Goal: Task Accomplishment & Management: Manage account settings

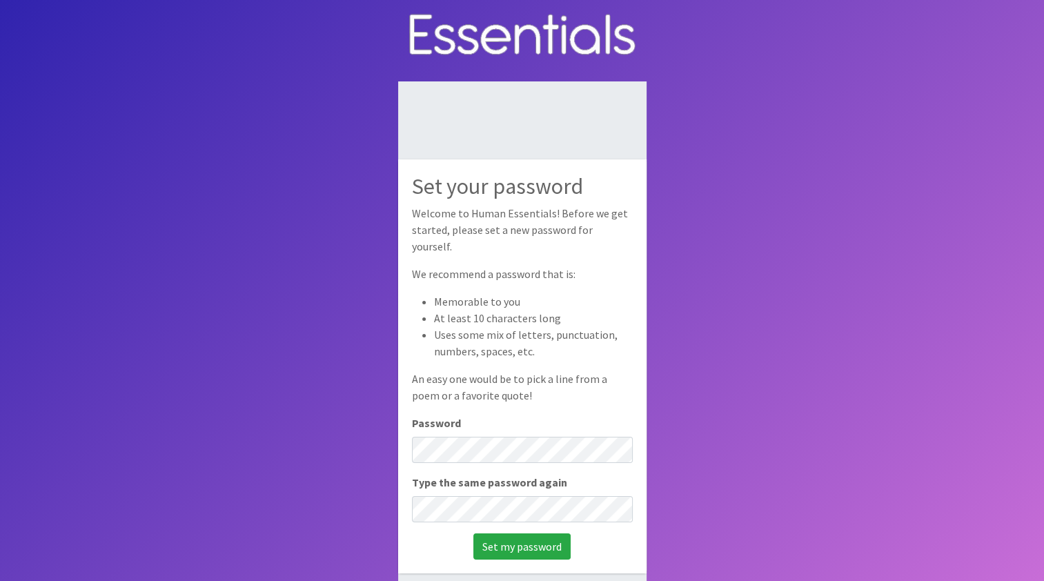
scroll to position [69, 0]
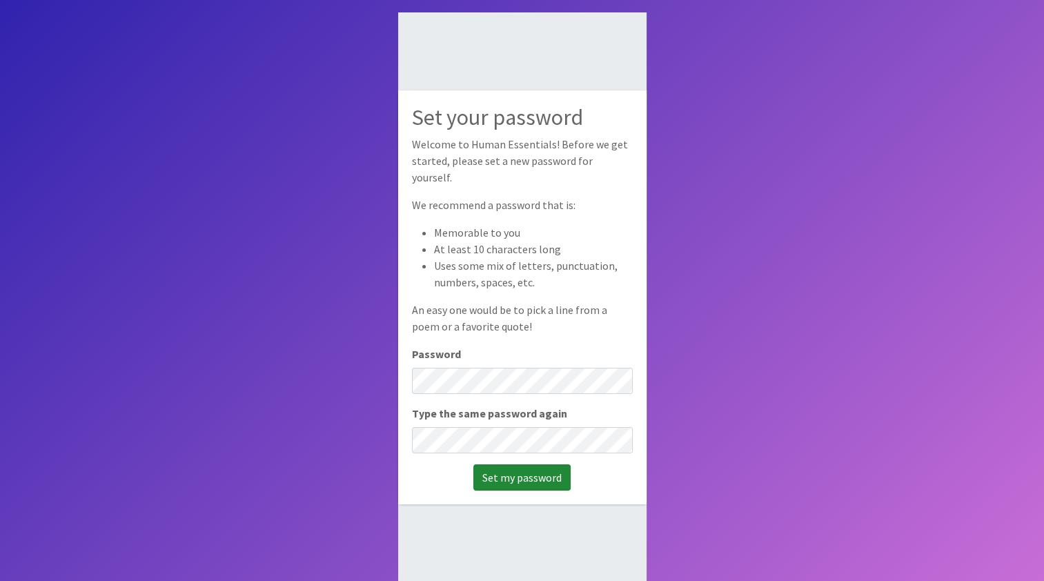
click at [515, 473] on input "Set my password" at bounding box center [521, 477] width 97 height 26
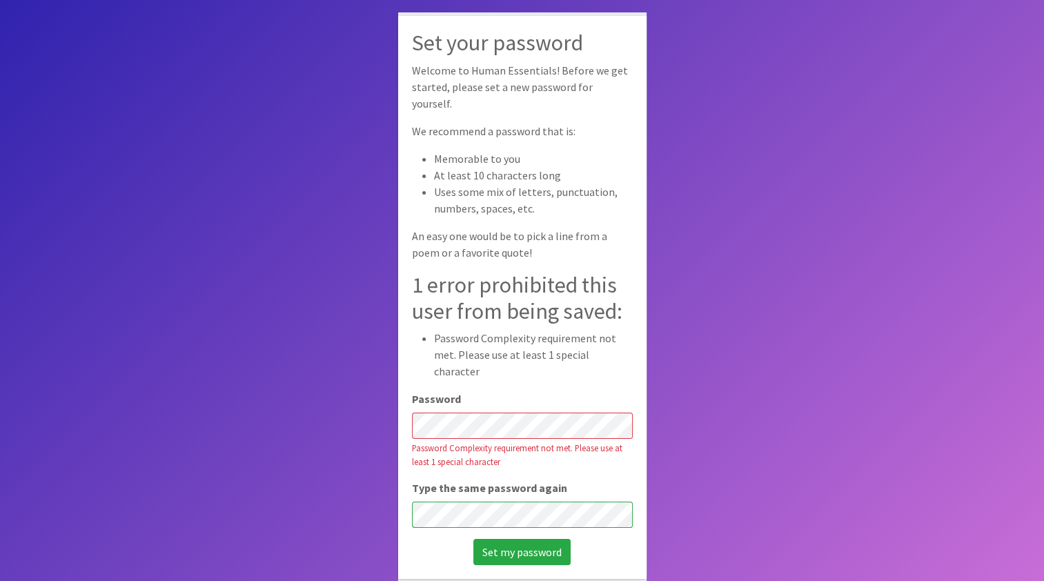
scroll to position [92, 0]
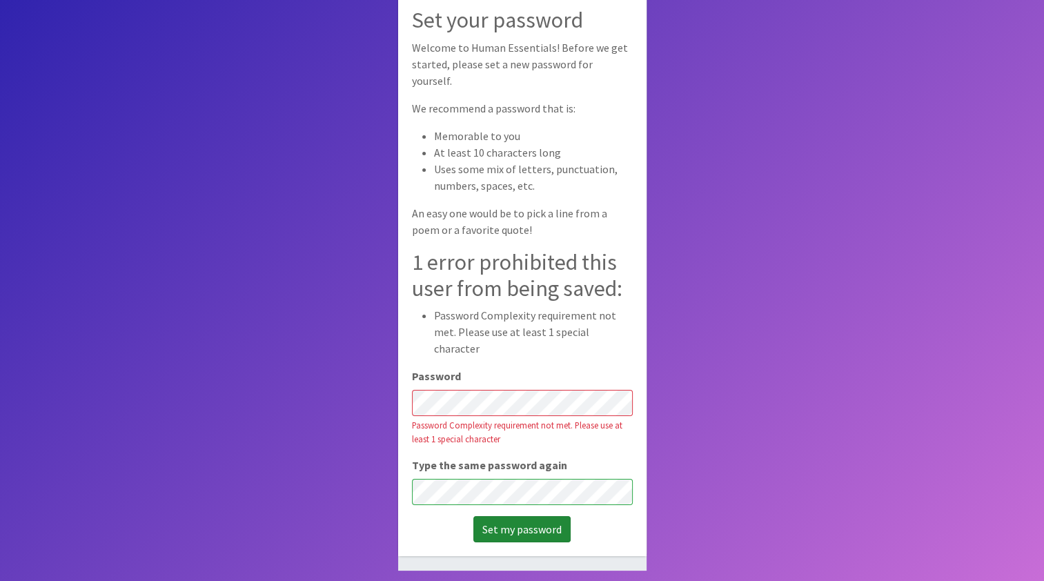
click at [518, 516] on input "Set my password" at bounding box center [521, 529] width 97 height 26
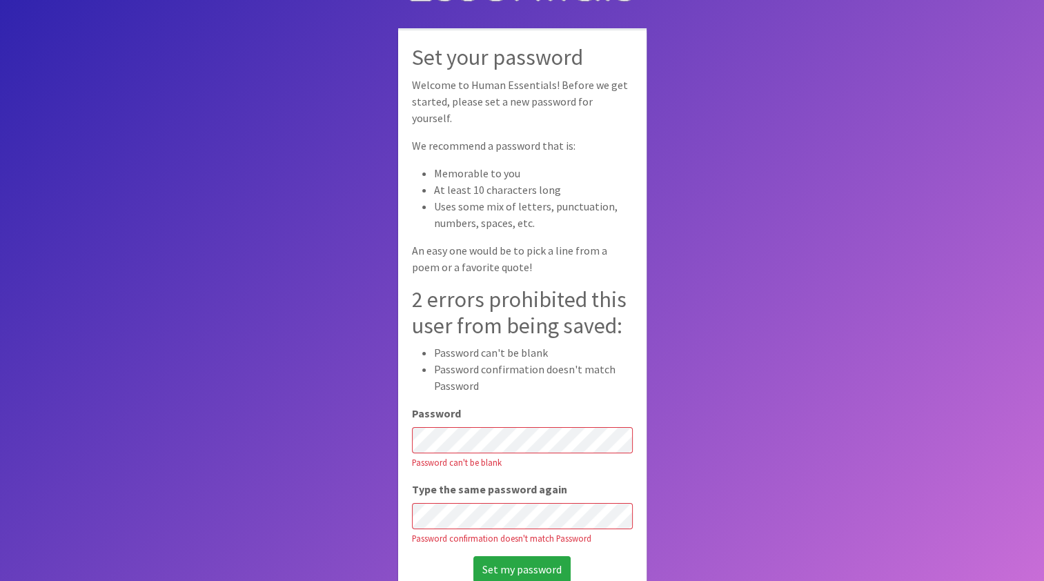
scroll to position [69, 0]
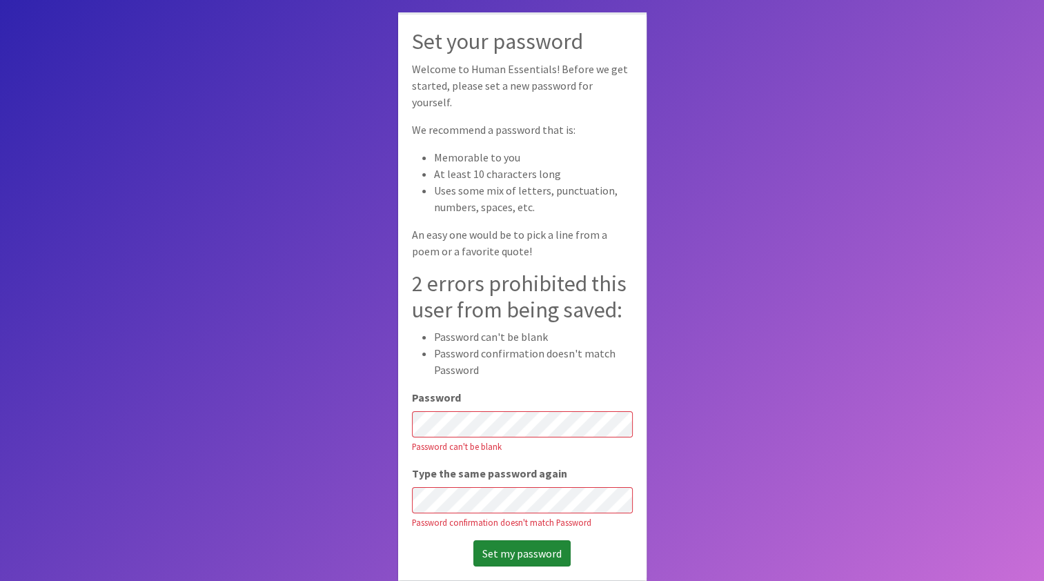
click at [498, 546] on input "Set my password" at bounding box center [521, 553] width 97 height 26
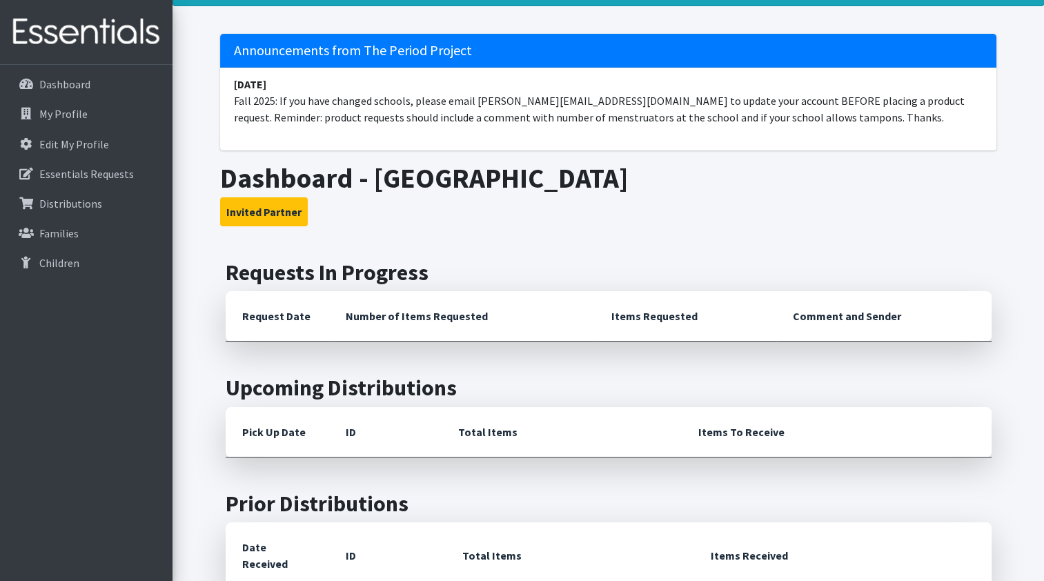
scroll to position [138, 0]
